Goal: Task Accomplishment & Management: Use online tool/utility

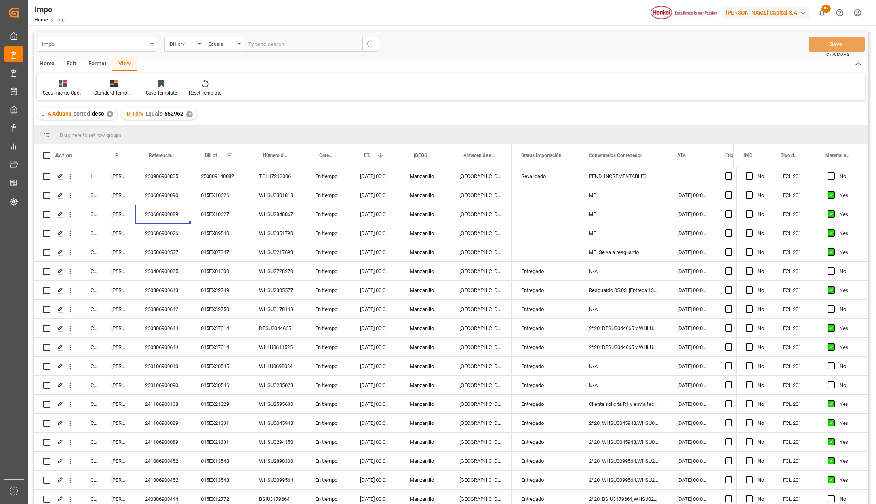
scroll to position [264, 0]
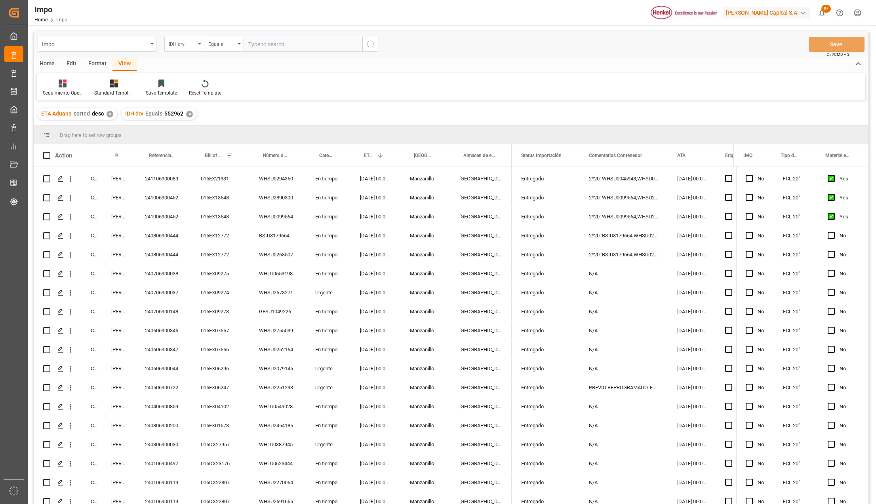
click at [198, 42] on div "IDH drv" at bounding box center [184, 44] width 40 height 15
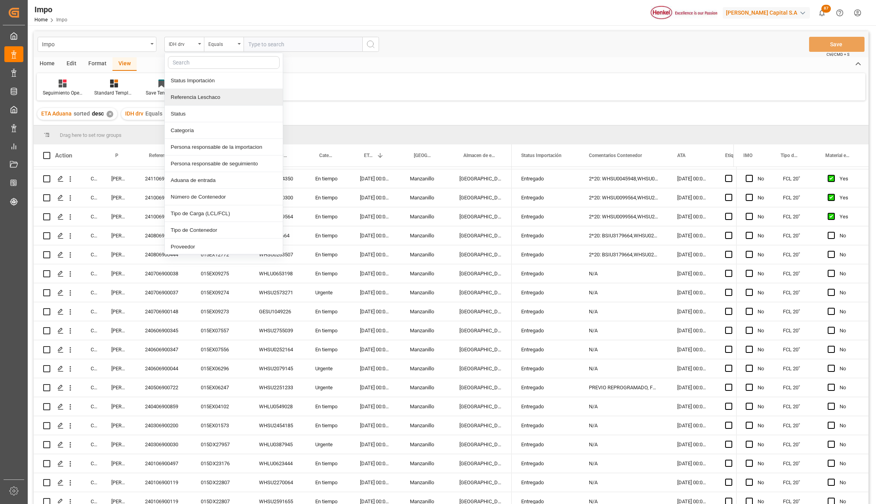
click at [190, 97] on div "Referencia Leschaco" at bounding box center [224, 97] width 118 height 17
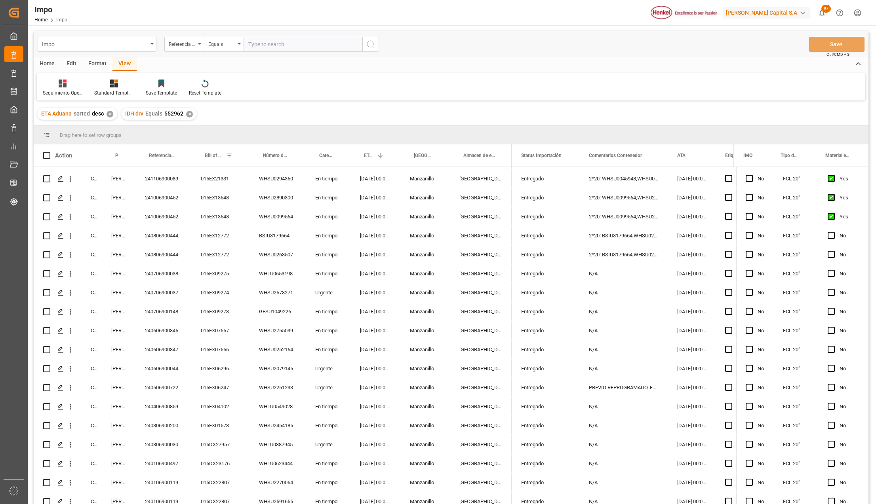
click at [272, 45] on input "text" at bounding box center [302, 44] width 119 height 15
paste input "250606900090"
type input "250606900090"
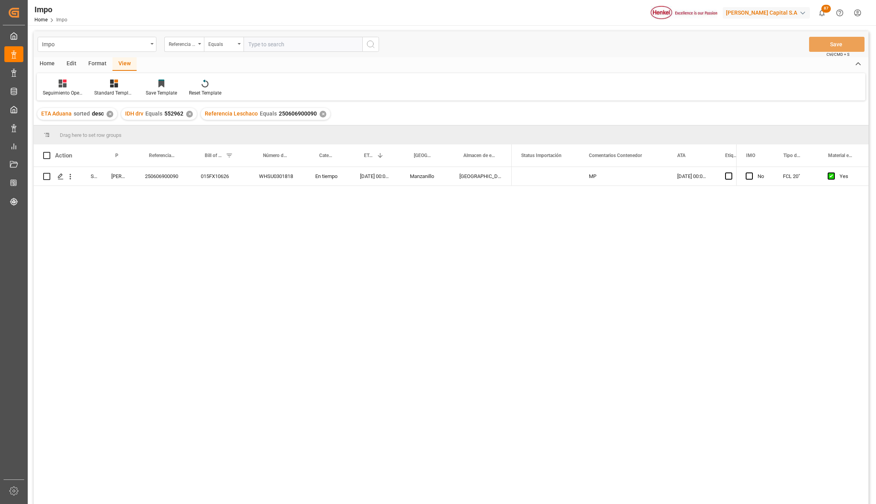
click at [190, 116] on div "✕" at bounding box center [189, 114] width 7 height 7
click at [72, 177] on icon "open menu" at bounding box center [70, 177] width 8 height 8
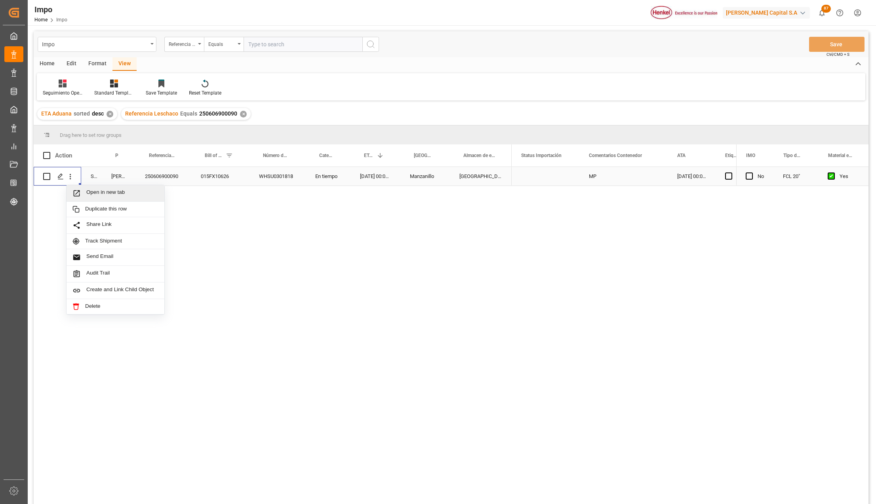
click at [80, 192] on icon "Press SPACE to select this row." at bounding box center [76, 193] width 8 height 8
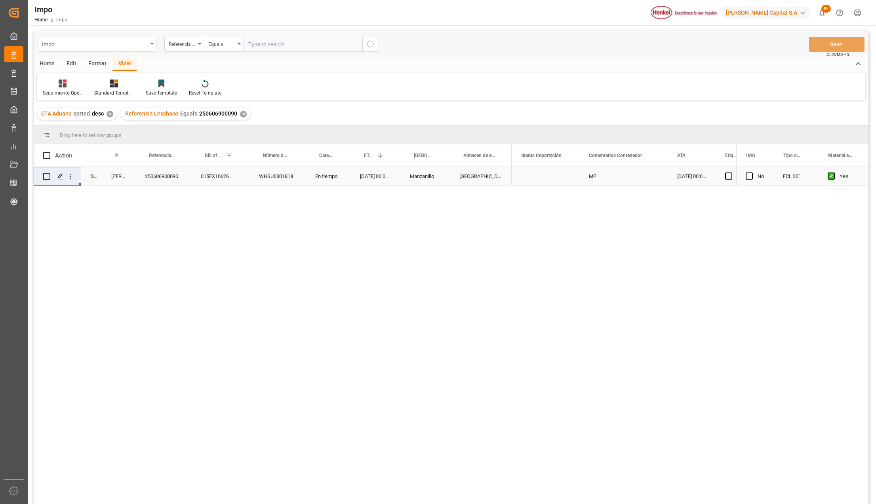
click at [187, 259] on div "Storage Guillermina Simon 250606900090 015FX10626 WHSU0301818 En tiempo 13-06-2…" at bounding box center [451, 337] width 835 height 340
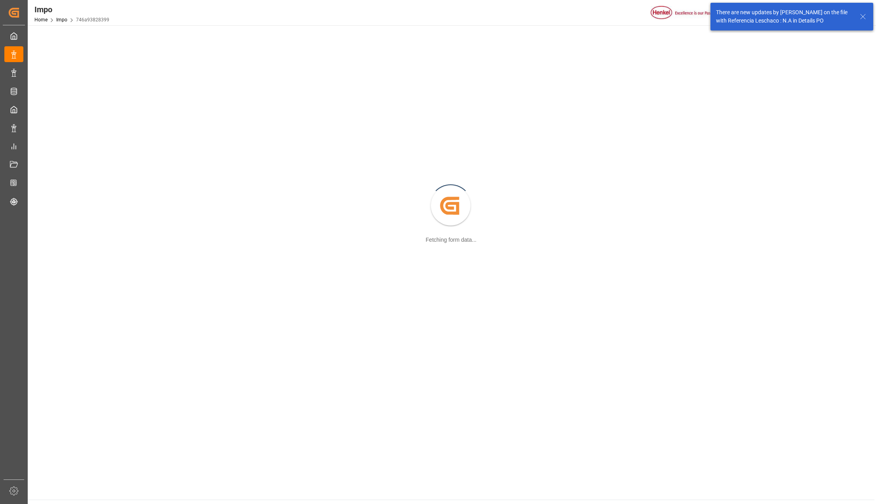
click at [862, 16] on icon at bounding box center [863, 17] width 10 height 10
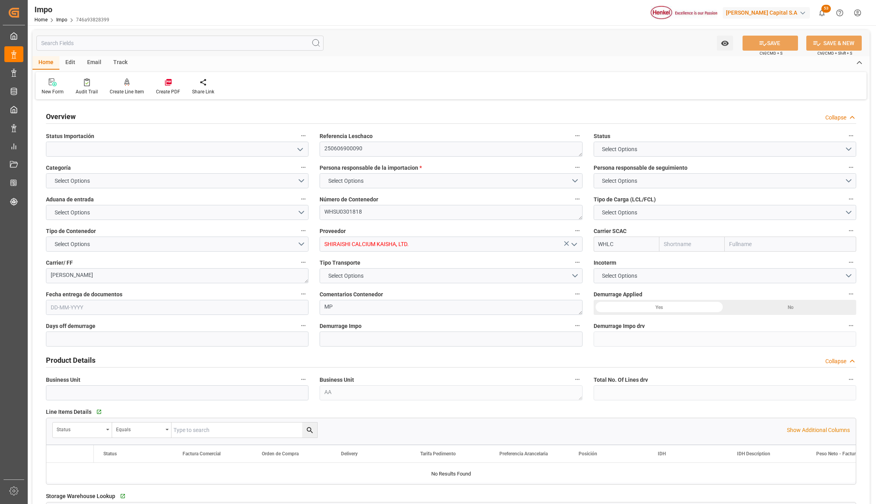
type input "Wan Hai"
type input "Wan Hai Lines Ltd."
type input "1"
type input "25.16"
type input "16"
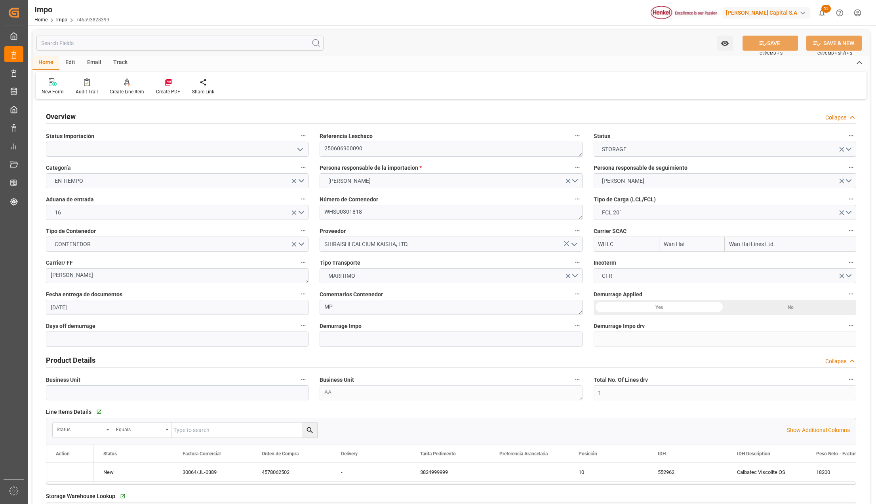
type input "29-04-2025"
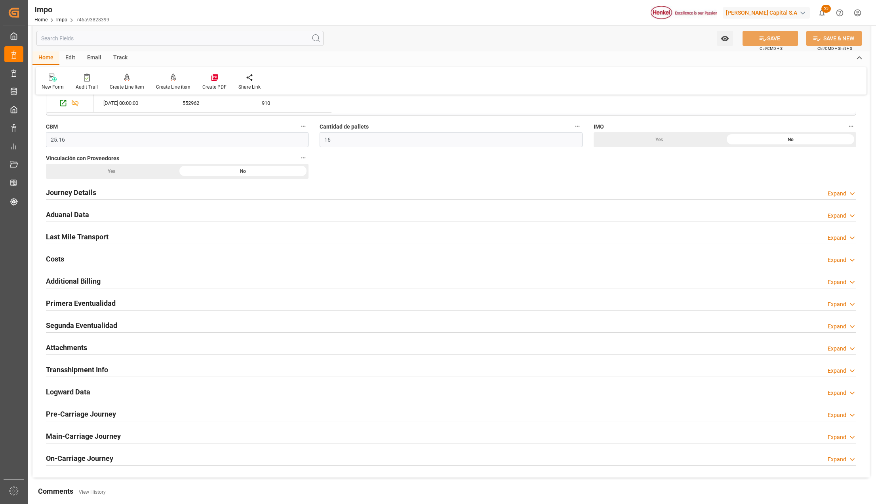
scroll to position [475, 0]
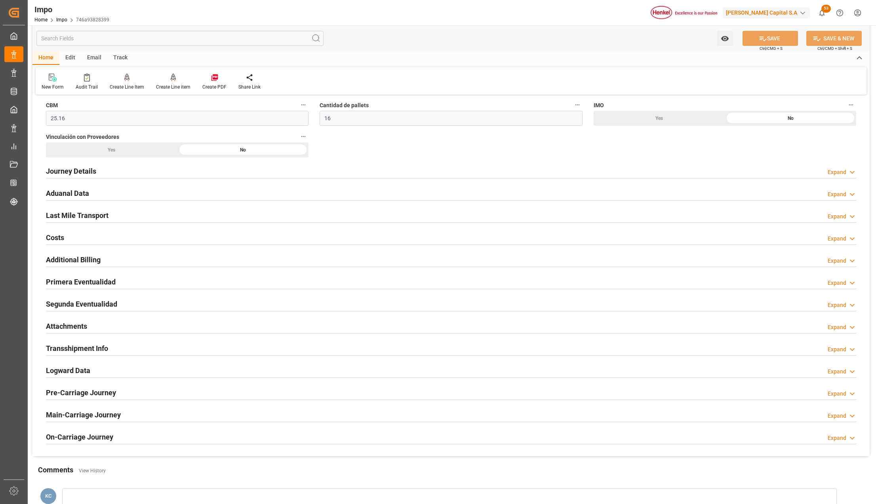
click at [57, 321] on div "Attachments" at bounding box center [66, 325] width 41 height 15
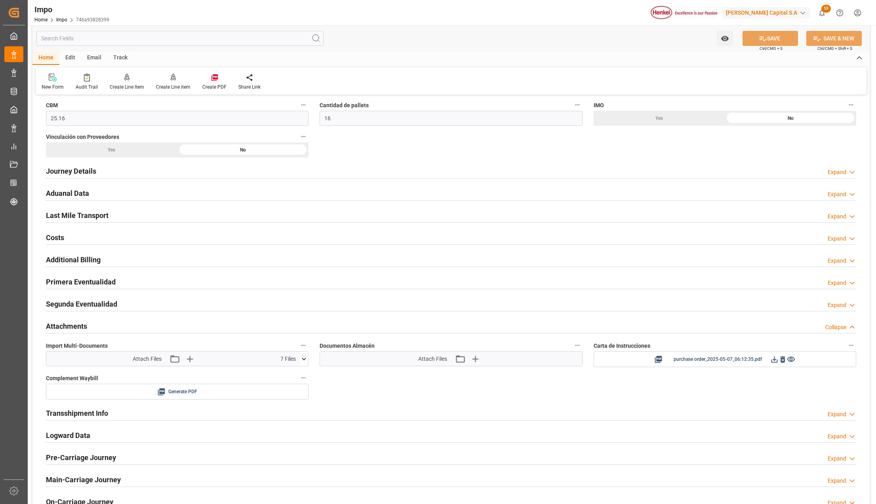
click at [302, 360] on icon at bounding box center [304, 359] width 8 height 8
click at [298, 376] on icon at bounding box center [300, 373] width 8 height 5
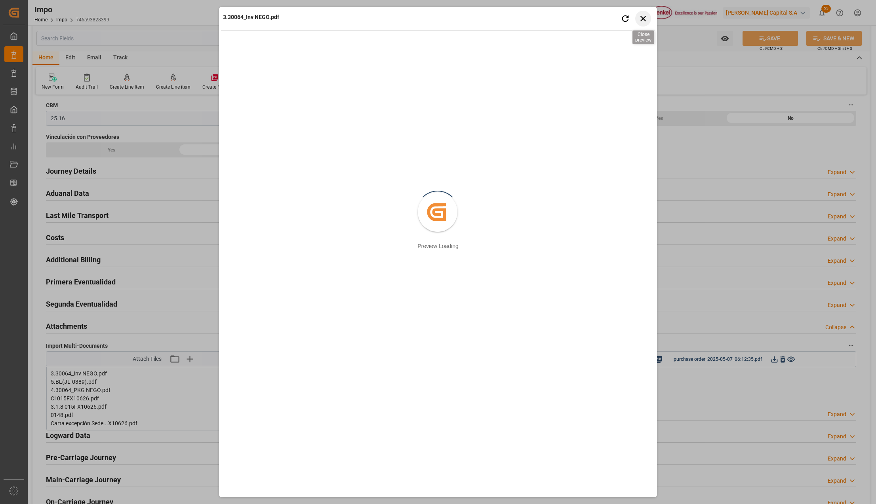
click at [643, 19] on icon "button" at bounding box center [643, 19] width 6 height 6
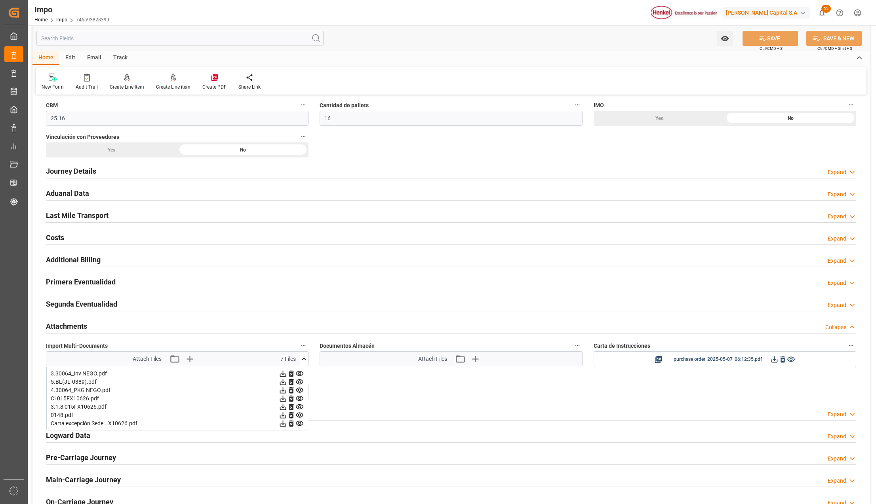
click at [298, 411] on icon at bounding box center [299, 407] width 8 height 8
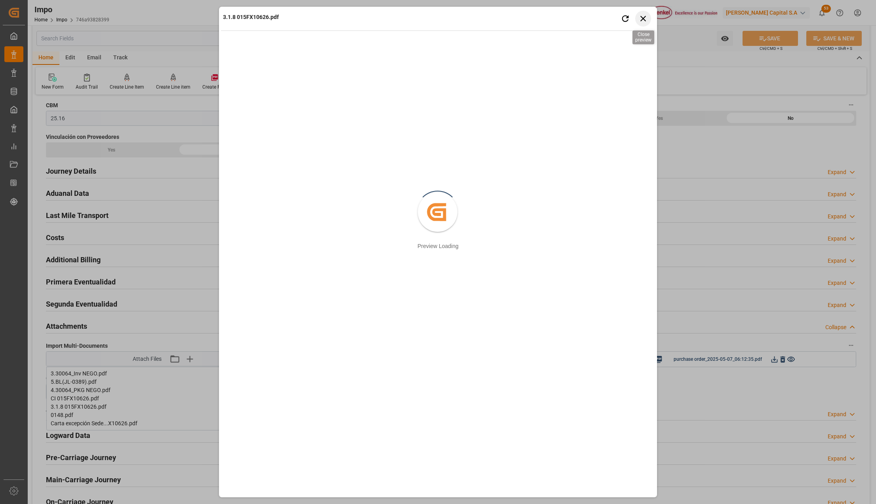
click at [646, 17] on icon "button" at bounding box center [643, 18] width 10 height 10
